Goal: Task Accomplishment & Management: Complete application form

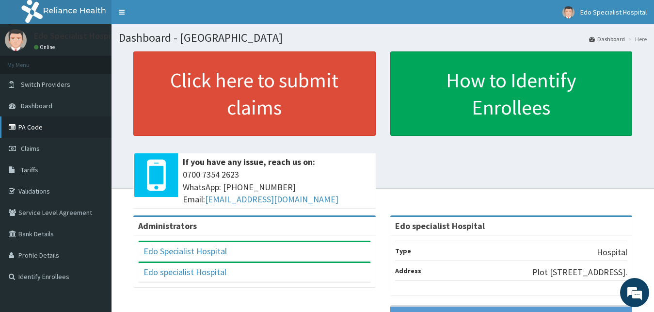
click at [41, 126] on link "PA Code" at bounding box center [56, 126] width 112 height 21
click at [29, 150] on span "Claims" at bounding box center [30, 148] width 19 height 9
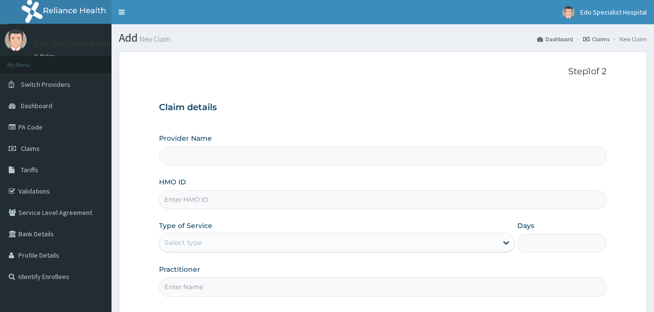
type input "Edo specialist Hospital"
click at [188, 196] on input "HMO ID" at bounding box center [383, 199] width 448 height 19
paste input "RET/27040/A"
type input "RET/27040/A"
click at [186, 239] on div "Select type" at bounding box center [182, 243] width 37 height 10
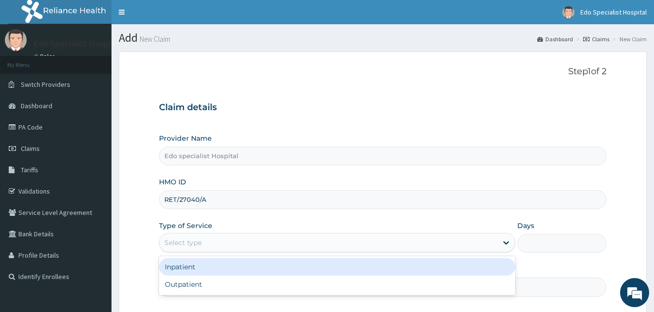
click at [180, 268] on div "Inpatient" at bounding box center [337, 266] width 357 height 17
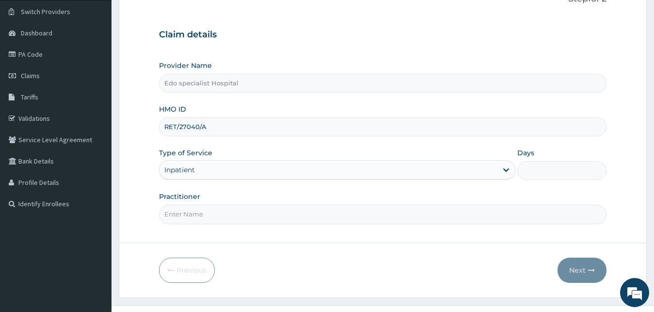
scroll to position [91, 0]
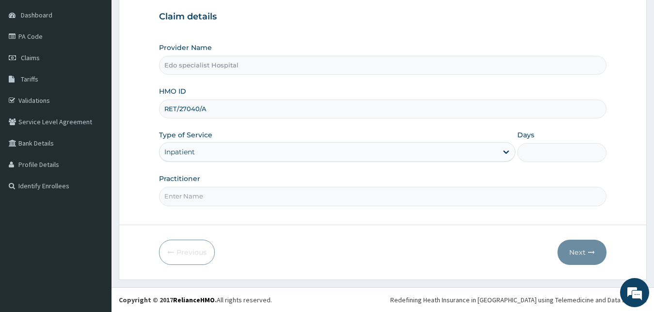
click at [193, 202] on input "Practitioner" at bounding box center [383, 196] width 448 height 19
type input "dr pendo"
click at [546, 154] on input "Days" at bounding box center [561, 152] width 89 height 19
type input "10"
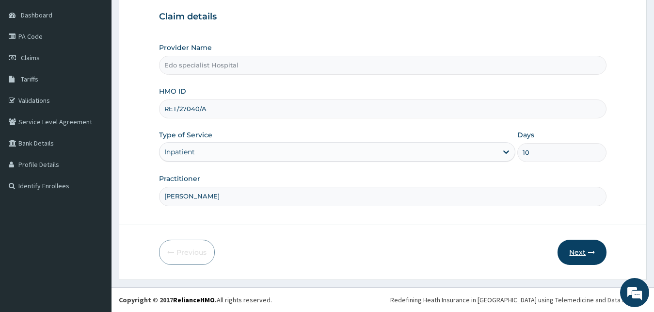
click at [582, 252] on button "Next" at bounding box center [582, 251] width 49 height 25
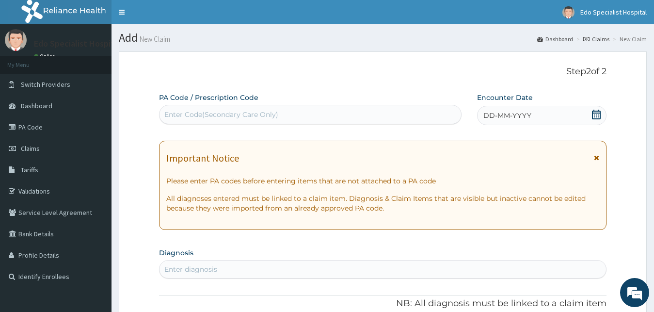
click at [599, 111] on icon at bounding box center [596, 115] width 9 height 10
click at [193, 113] on div "Enter Code(Secondary Care Only)" at bounding box center [221, 115] width 114 height 10
paste input "PA/877BB6"
type input "PA/877BB6"
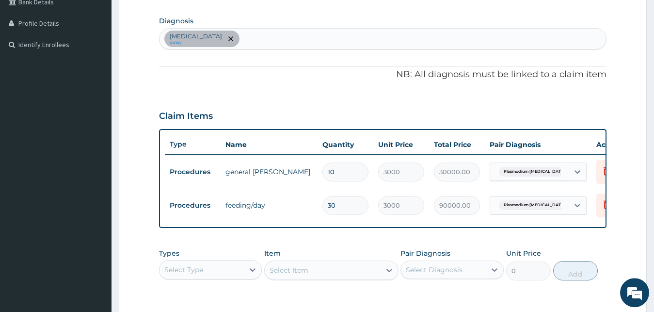
drag, startPoint x: 339, startPoint y: 177, endPoint x: 320, endPoint y: 174, distance: 18.7
click at [322, 174] on input "10" at bounding box center [345, 171] width 46 height 19
type input "2"
type input "6000.00"
type input "2"
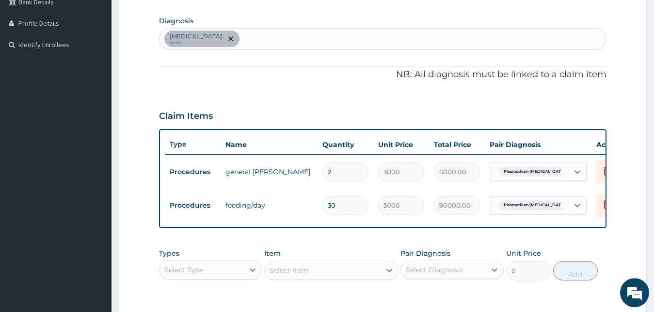
click at [309, 61] on div "PA Code / Prescription Code PA/877BB6 Encounter Date 15-08-2025 Important Notic…" at bounding box center [383, 107] width 448 height 492
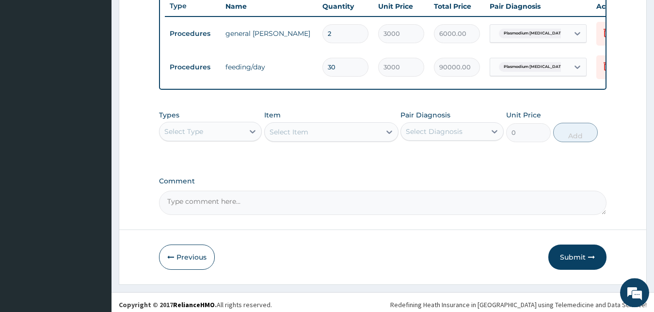
scroll to position [383, 0]
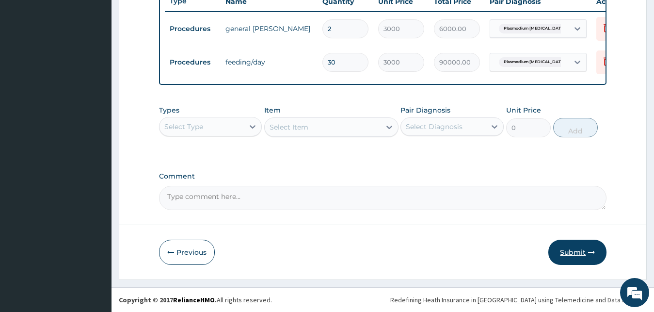
click at [572, 254] on button "Submit" at bounding box center [577, 251] width 58 height 25
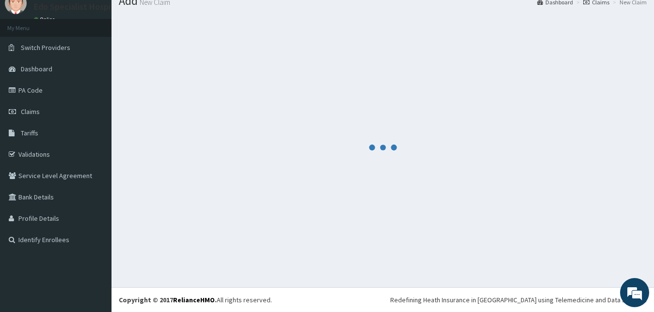
scroll to position [37, 0]
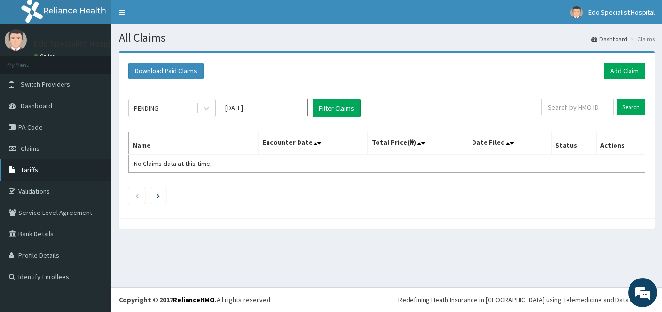
click at [34, 170] on span "Tariffs" at bounding box center [29, 169] width 17 height 9
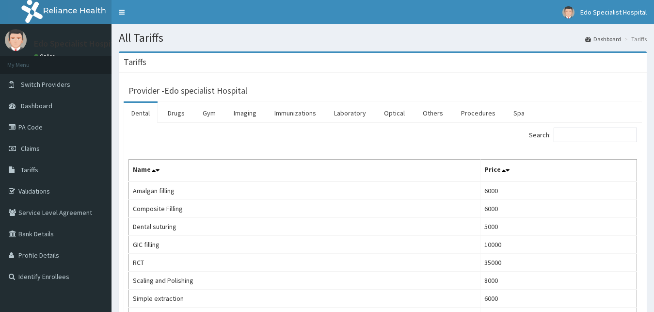
click at [565, 143] on div "Search:" at bounding box center [513, 135] width 247 height 17
click at [569, 141] on input "Search:" at bounding box center [595, 134] width 83 height 15
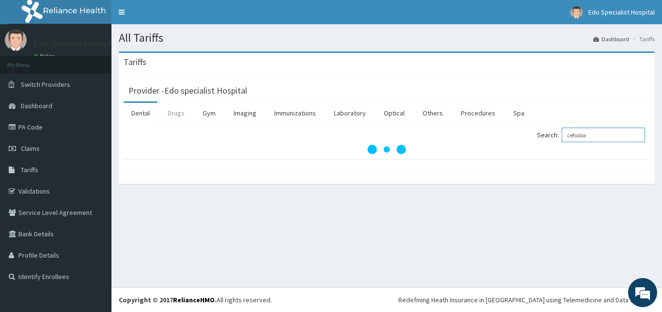
type input "cefodox"
click at [189, 114] on link "Drugs" at bounding box center [176, 113] width 32 height 20
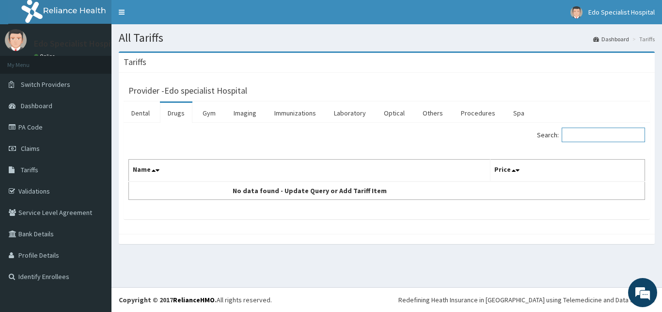
click at [590, 140] on input "Search:" at bounding box center [603, 134] width 83 height 15
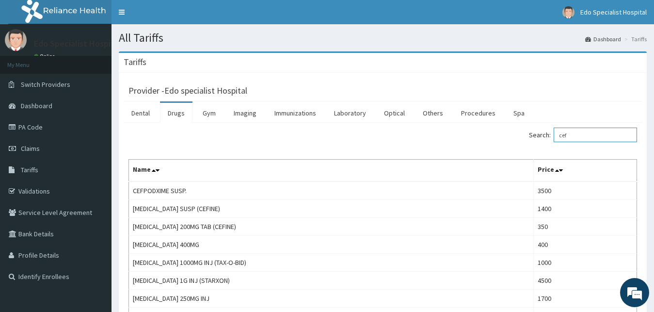
drag, startPoint x: 581, startPoint y: 131, endPoint x: 573, endPoint y: 130, distance: 8.4
click at [573, 130] on input "cef" at bounding box center [595, 134] width 83 height 15
type input "c"
paste input "Cefpodoxime"
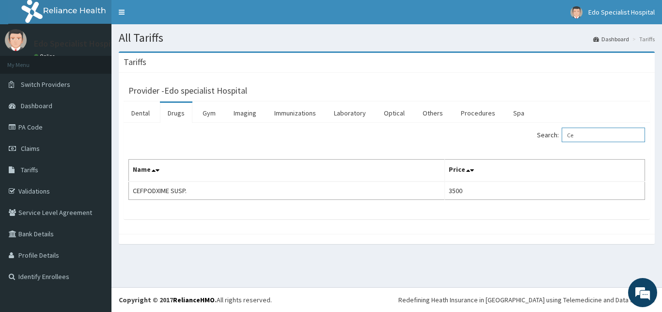
type input "C"
